Goal: Information Seeking & Learning: Understand process/instructions

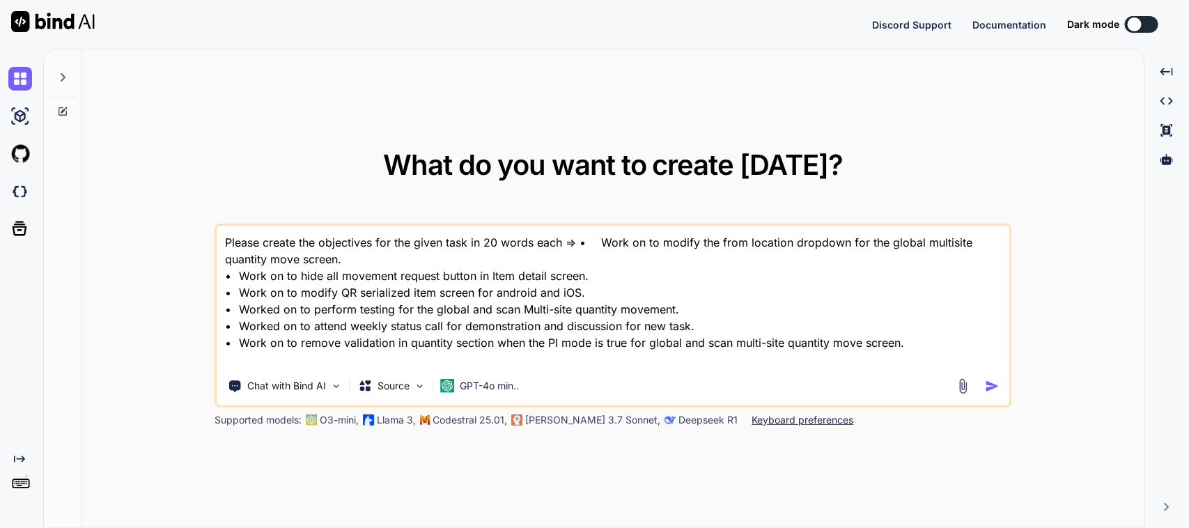
type textarea "x"
drag, startPoint x: 276, startPoint y: 359, endPoint x: 311, endPoint y: 223, distance: 140.9
click at [140, 223] on div "What do you want to create [DATE]? Please create the objectives for the given t…" at bounding box center [613, 288] width 1062 height 479
type textarea "p"
type textarea "x"
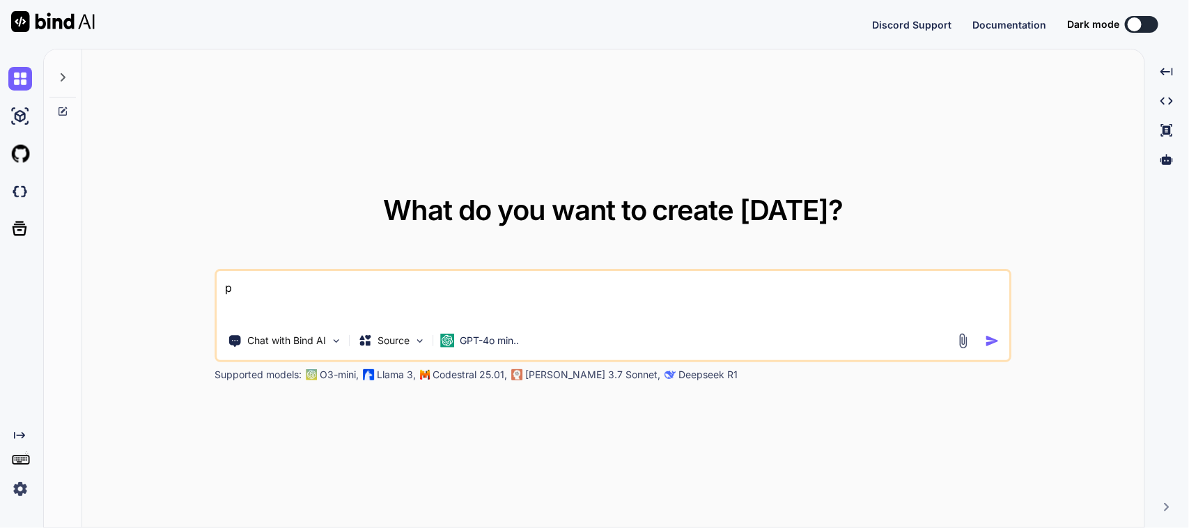
type textarea "pl"
type textarea "x"
type textarea "ple"
type textarea "x"
type textarea "plea"
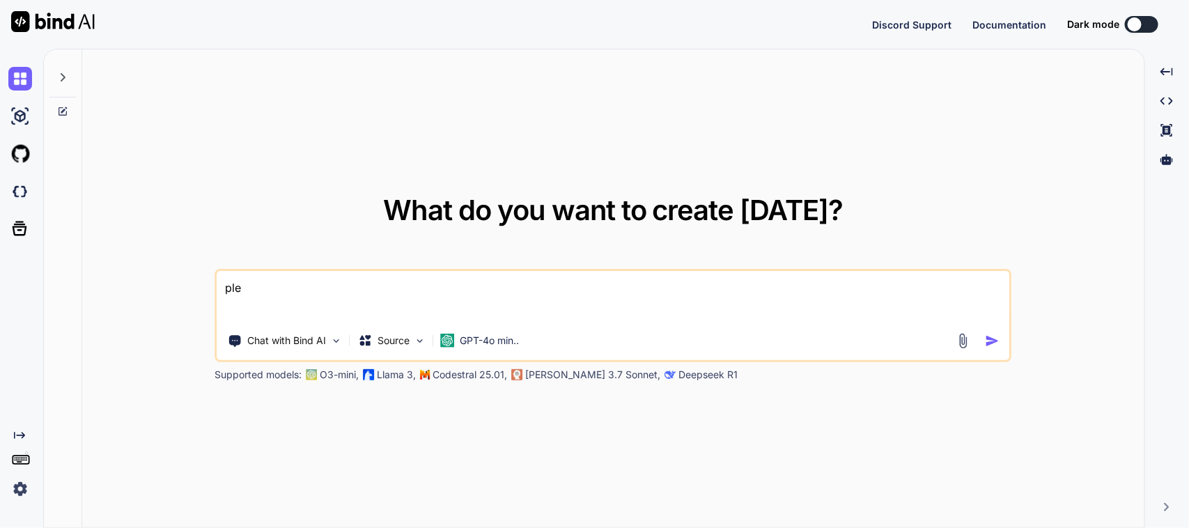
type textarea "x"
type textarea "pleas"
type textarea "x"
type textarea "please"
type textarea "x"
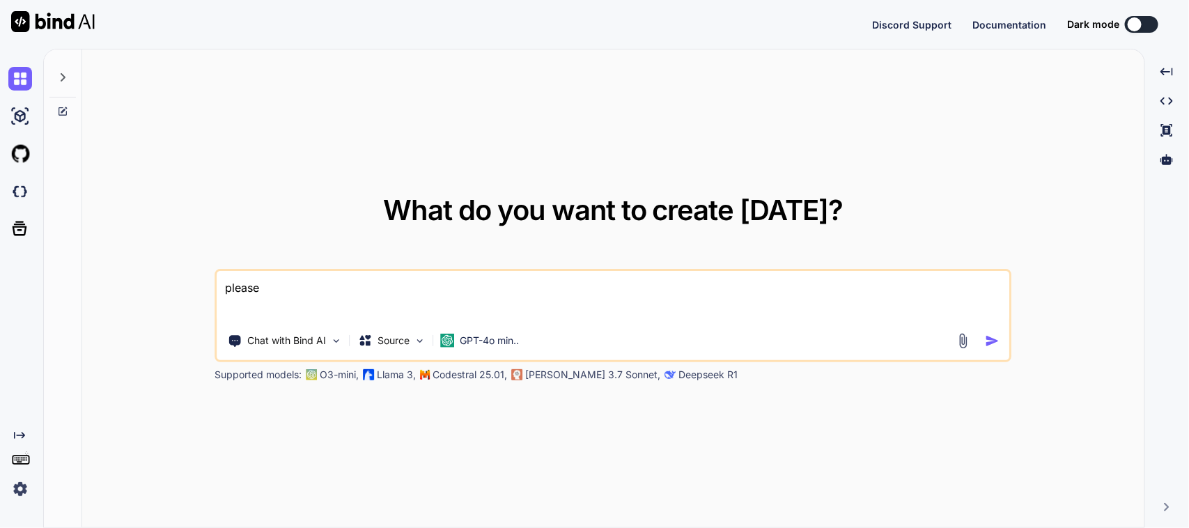
type textarea "please"
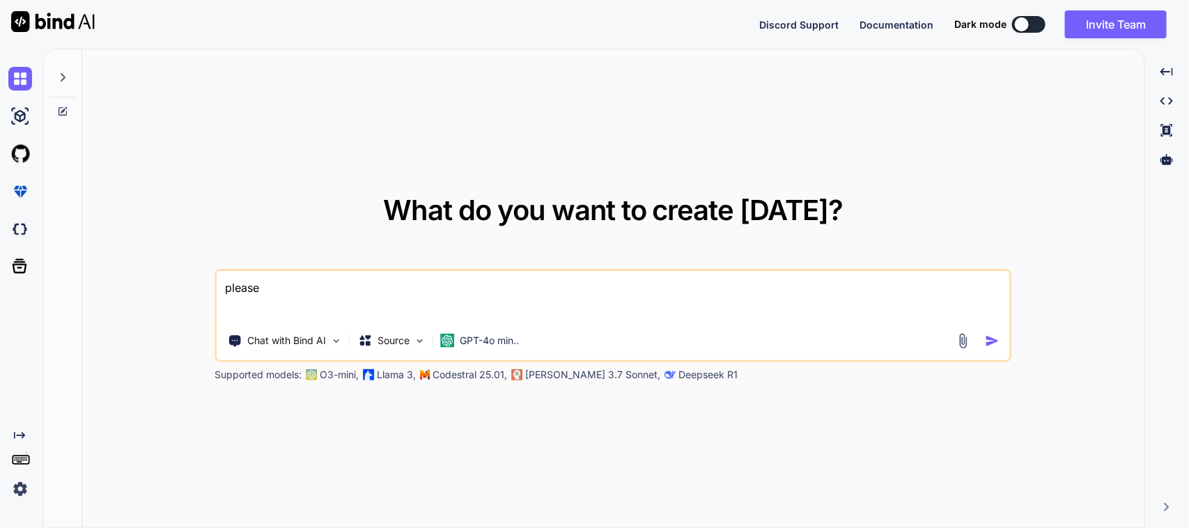
type textarea "x"
click at [392, 296] on textarea "please" at bounding box center [613, 297] width 792 height 52
type textarea "p"
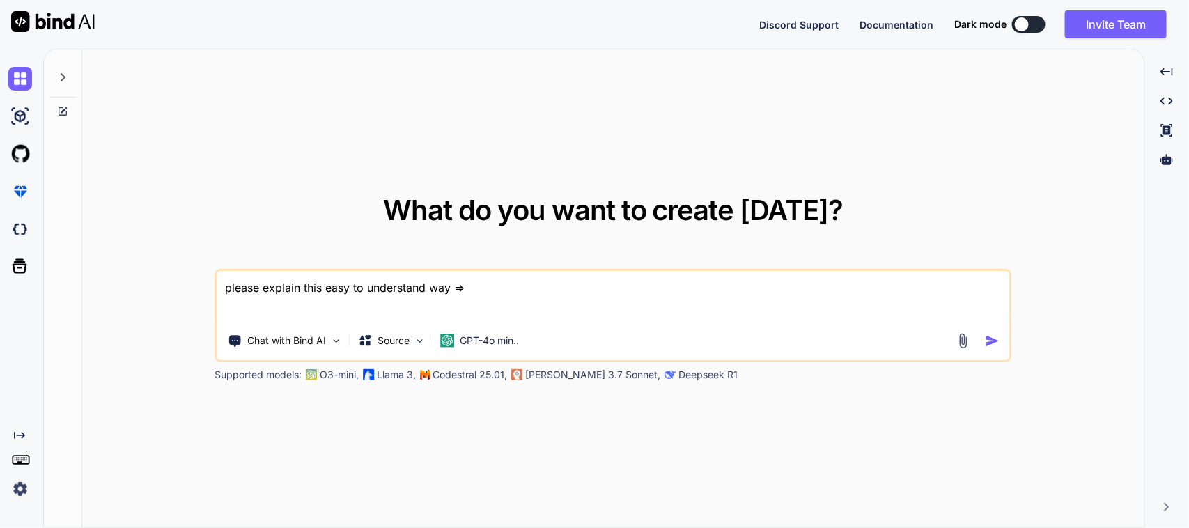
paste textarea ""• Conduct thorough testing for global and scan multi-site quantity movement to…"
type textarea "please explain this easy to understand way => "• Conduct thorough testing for g…"
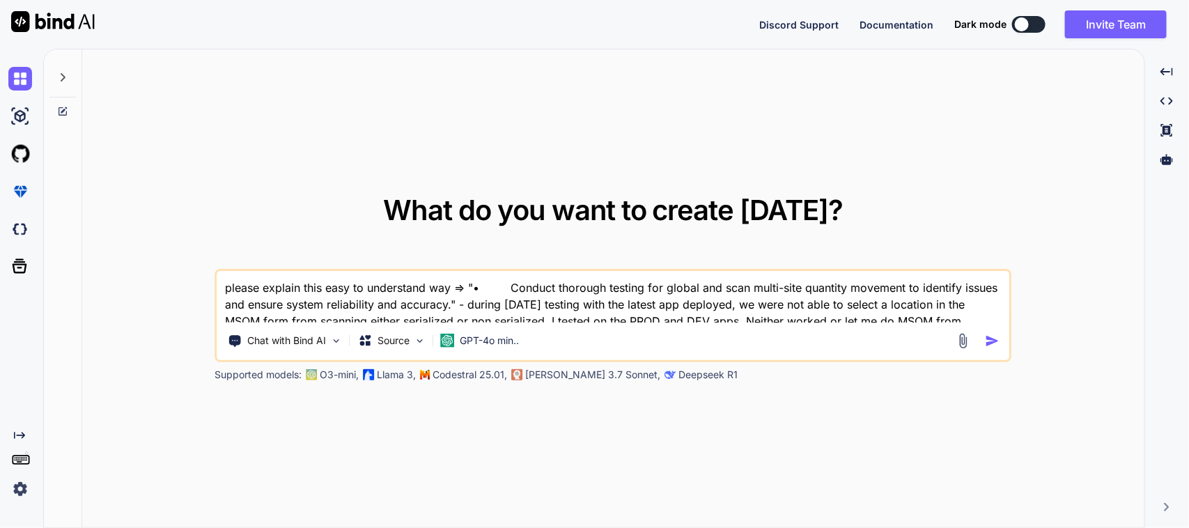
scroll to position [1, 0]
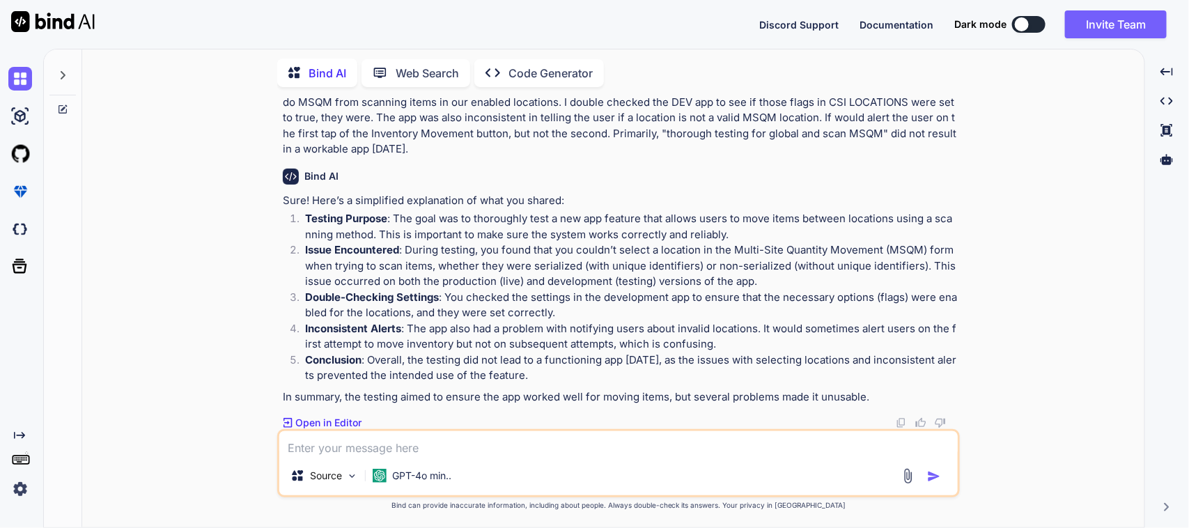
scroll to position [84, 0]
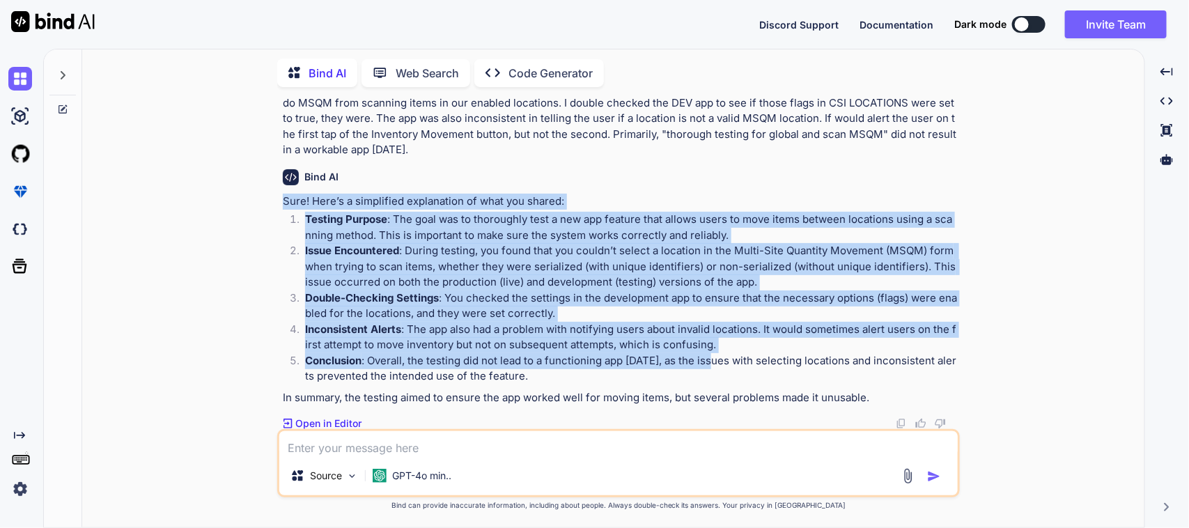
drag, startPoint x: 277, startPoint y: 194, endPoint x: 711, endPoint y: 356, distance: 463.4
click at [711, 356] on div "You please explain this easy to understand way => "• Conduct thorough testing f…" at bounding box center [618, 312] width 683 height 429
click at [725, 332] on p "Inconsistent Alerts : The app also had a problem with notifying users about inv…" at bounding box center [631, 337] width 652 height 31
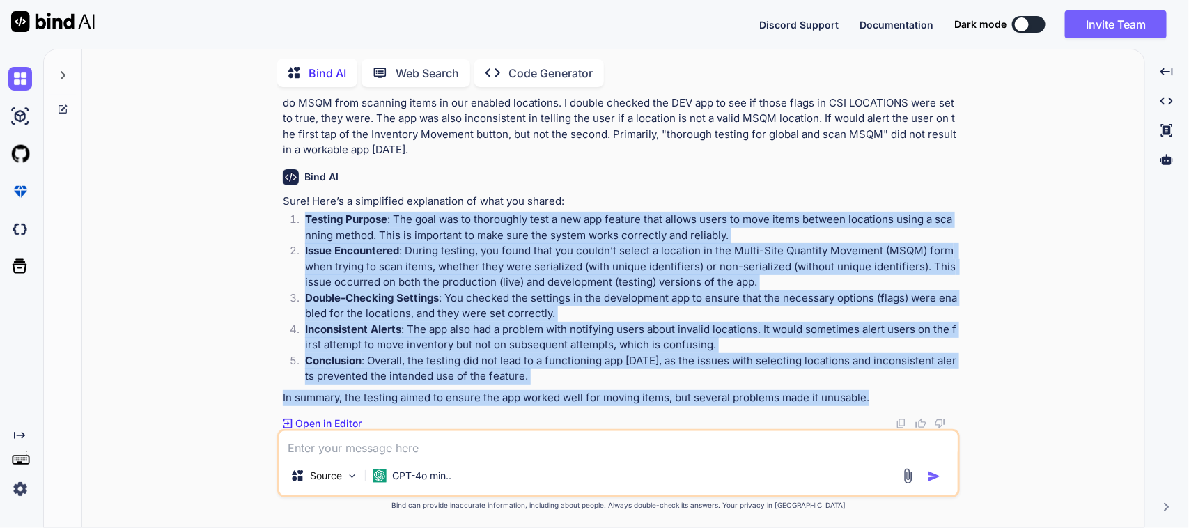
drag, startPoint x: 302, startPoint y: 216, endPoint x: 879, endPoint y: 395, distance: 604.7
click at [879, 395] on div "Sure! Here’s a simplified explanation of what you shared: Testing Purpose : The…" at bounding box center [620, 300] width 674 height 212
copy div "Loremip Dolorsi : Ame cons adi el seddoeiusm temp i utl etd magnaal enim admini…"
